Goal: Task Accomplishment & Management: Use online tool/utility

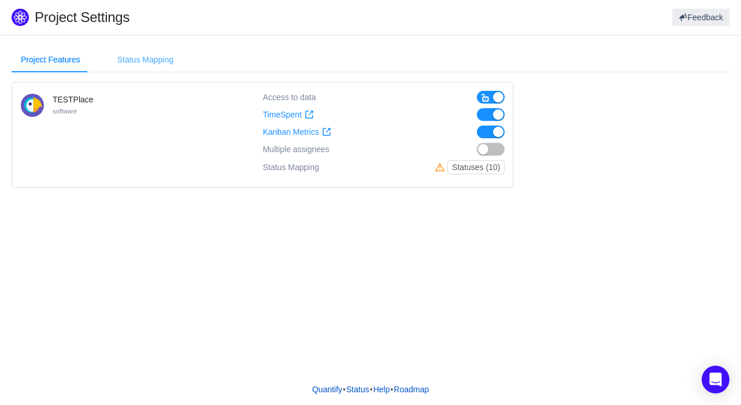
click at [142, 63] on div "Status Mapping" at bounding box center [145, 60] width 75 height 26
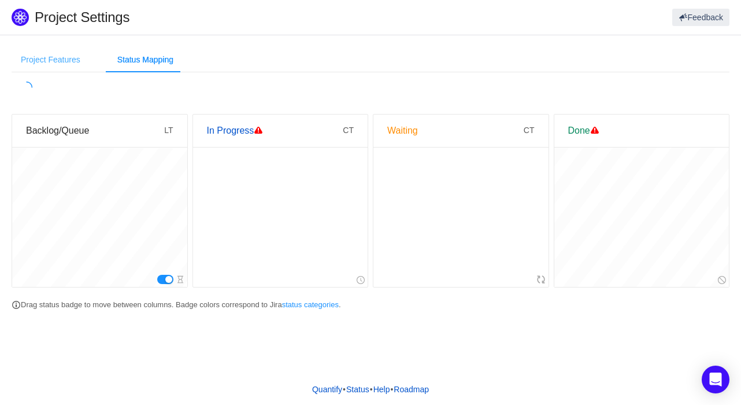
click at [61, 62] on div "Project Features" at bounding box center [51, 60] width 78 height 26
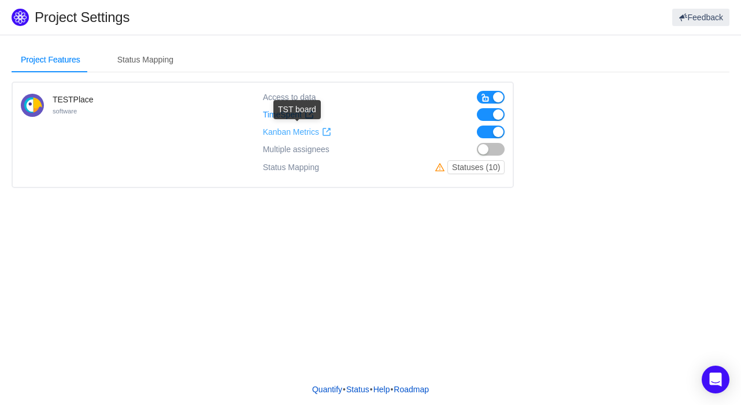
click at [298, 129] on span "Kanban Metrics" at bounding box center [291, 132] width 56 height 10
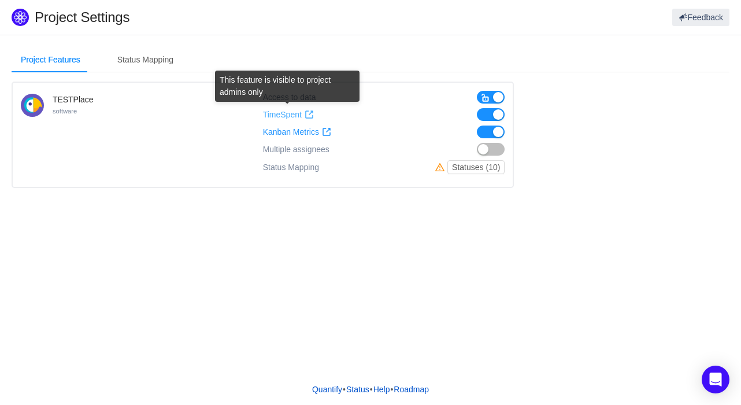
click at [287, 116] on span "TimeSpent" at bounding box center [282, 115] width 39 height 10
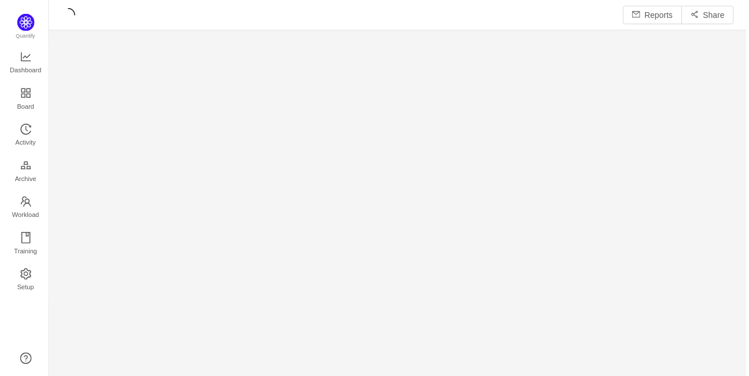
scroll to position [361, 676]
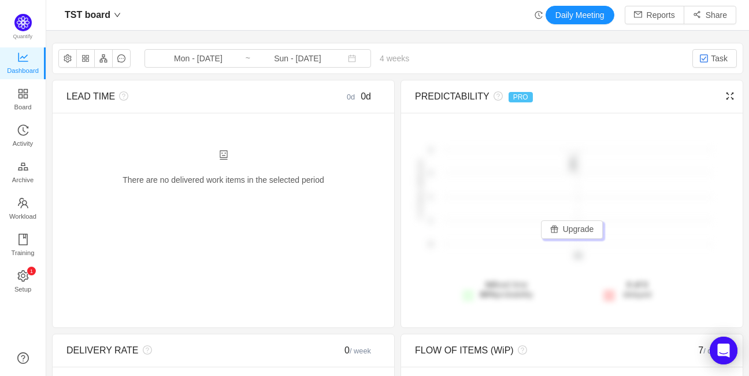
click at [509, 97] on span "PRO" at bounding box center [521, 97] width 24 height 10
